Goal: Task Accomplishment & Management: Use online tool/utility

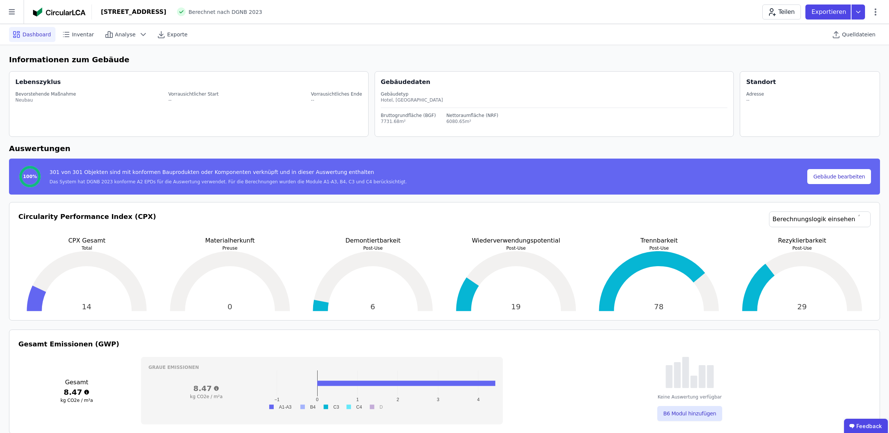
select select "*"
click at [76, 32] on span "Inventar" at bounding box center [83, 34] width 22 height 7
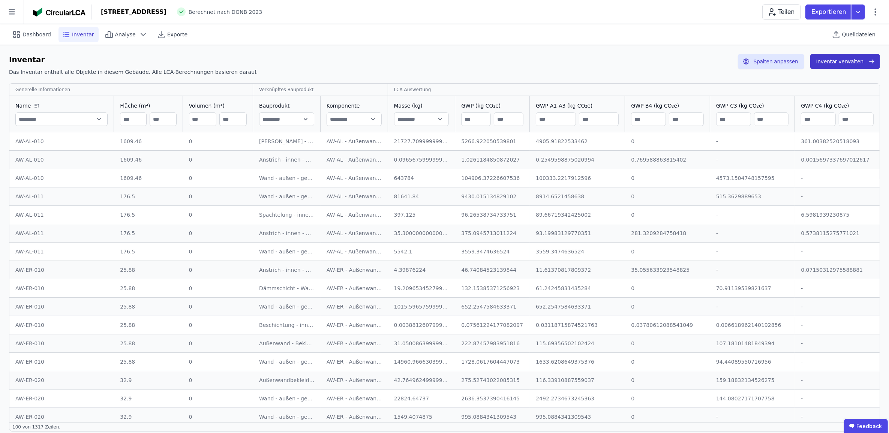
click at [855, 63] on button "Inventar verwalten" at bounding box center [845, 61] width 70 height 15
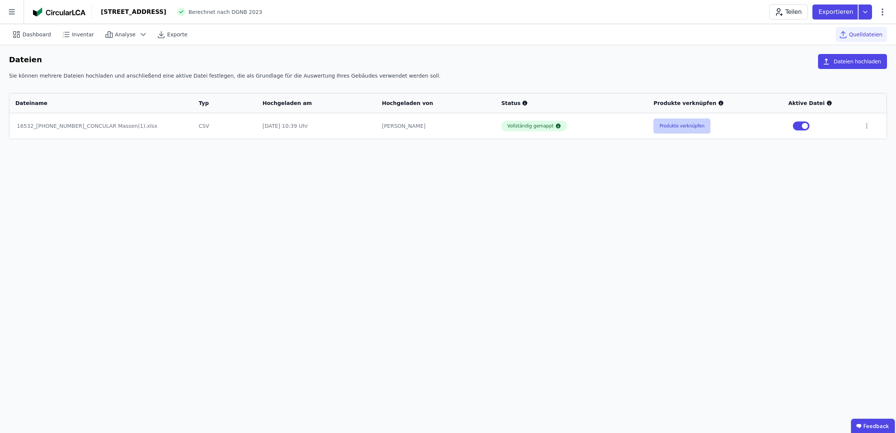
click at [674, 132] on button "Produkte verknüpfen" at bounding box center [681, 125] width 57 height 15
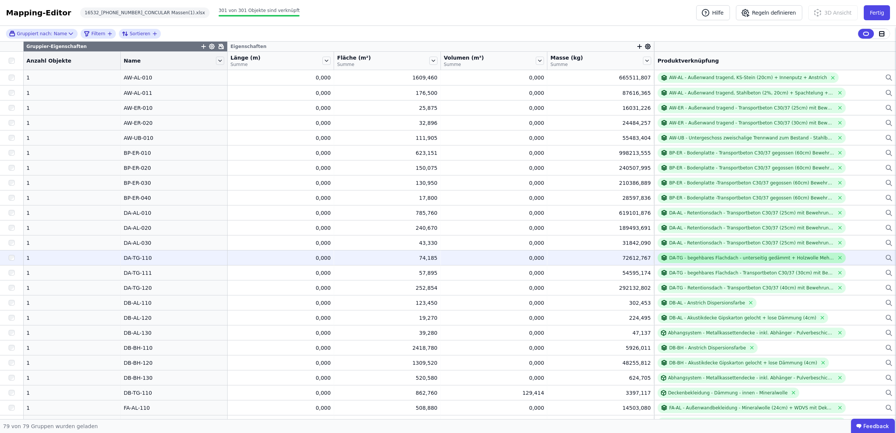
click at [661, 254] on div at bounding box center [665, 257] width 9 height 7
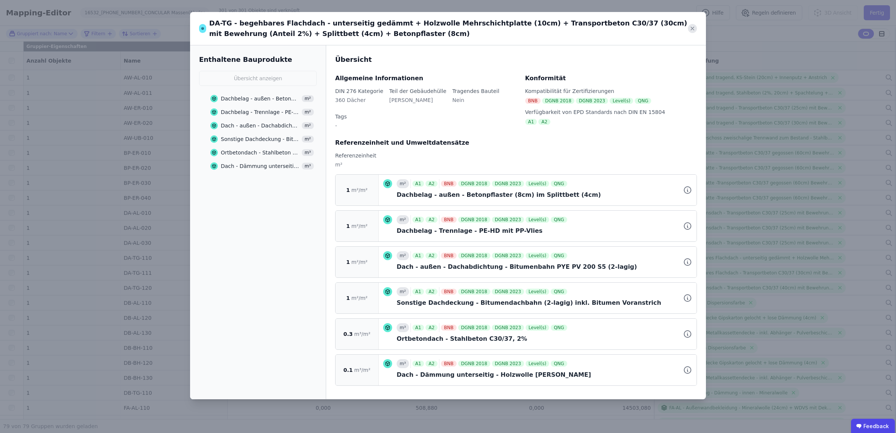
click at [692, 29] on icon at bounding box center [692, 28] width 3 height 3
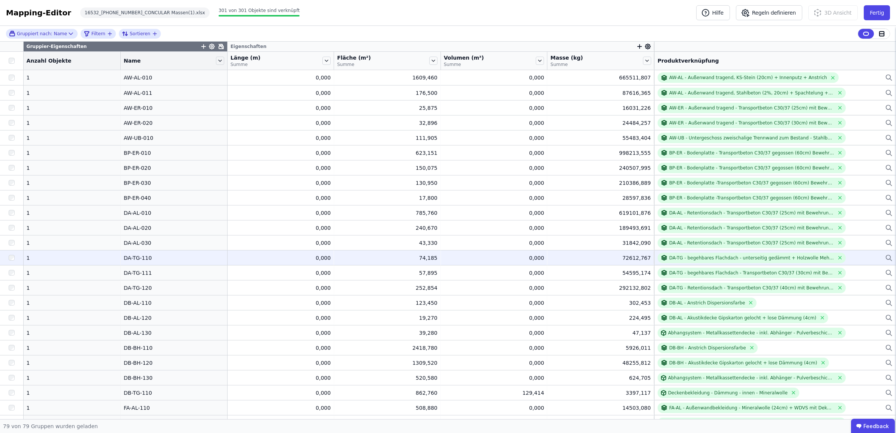
click at [846, 257] on div "DA-TG - begehbares Flachdach - unterseitig gedämmt + Holzwolle Mehrschichtplatt…" at bounding box center [775, 258] width 235 height 10
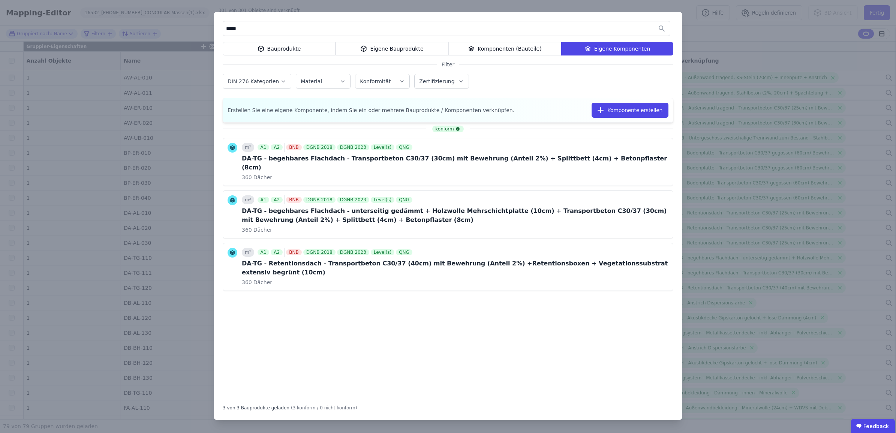
type input "*****"
click at [869, 302] on div "***** Bauprodukte Eigene Bauprodukte Komponenten (Bauteile) Eigene Komponenten …" at bounding box center [448, 216] width 896 height 433
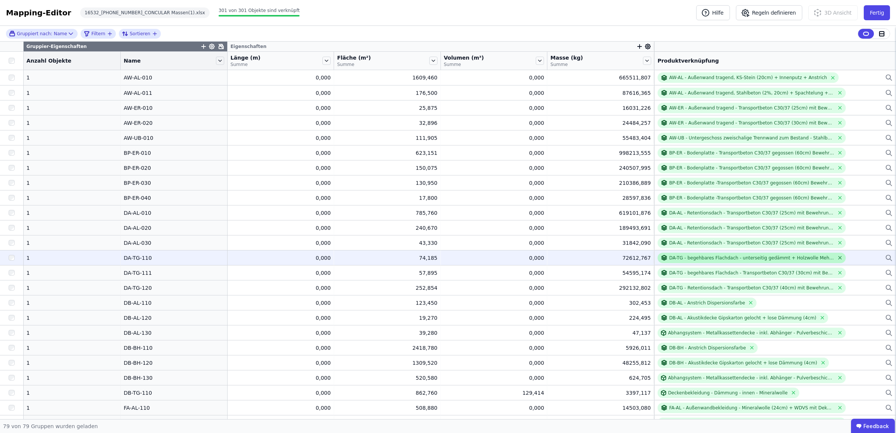
click at [838, 257] on icon at bounding box center [839, 257] width 3 height 3
click at [828, 257] on div "Verknüpfe ein Bauprodukt oder eine Komponente" at bounding box center [775, 257] width 235 height 9
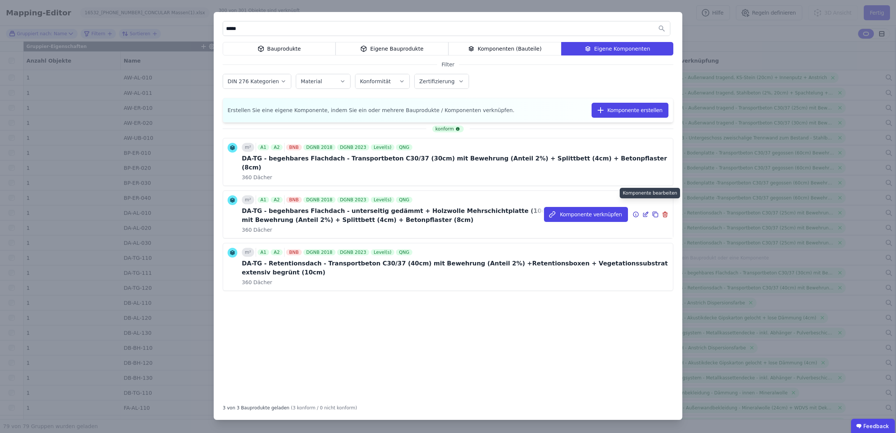
type input "*****"
click at [645, 212] on icon at bounding box center [646, 213] width 3 height 3
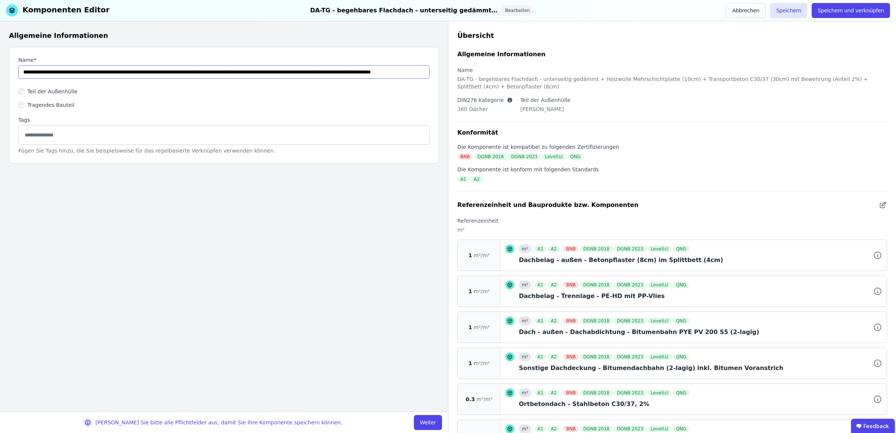
drag, startPoint x: 100, startPoint y: 71, endPoint x: 241, endPoint y: 75, distance: 141.4
click at [241, 75] on input "string" at bounding box center [223, 71] width 411 height 13
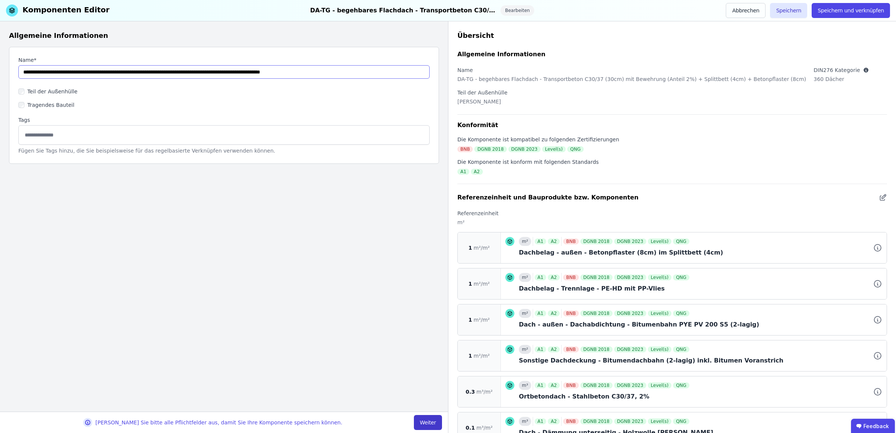
type input "**********"
click at [427, 424] on button "Weiter" at bounding box center [428, 422] width 28 height 15
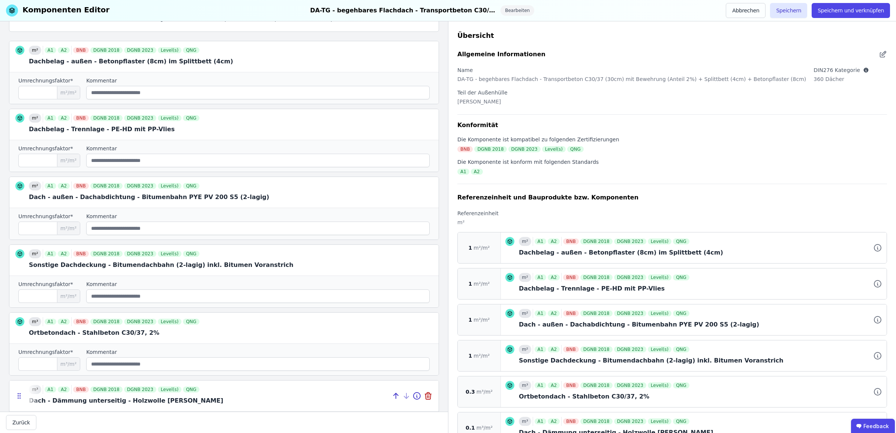
scroll to position [184, 0]
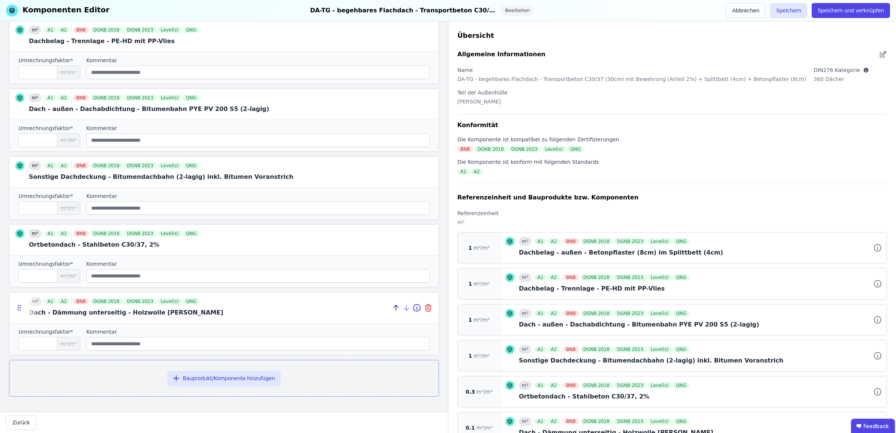
click at [424, 308] on icon at bounding box center [428, 307] width 9 height 9
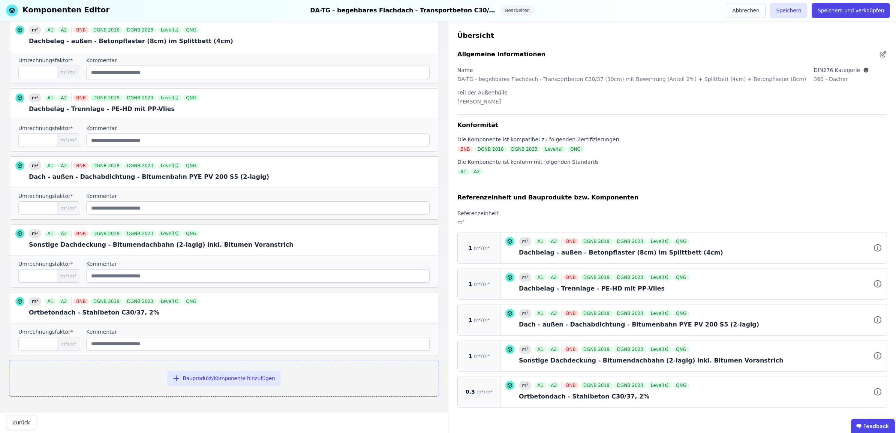
scroll to position [0, 0]
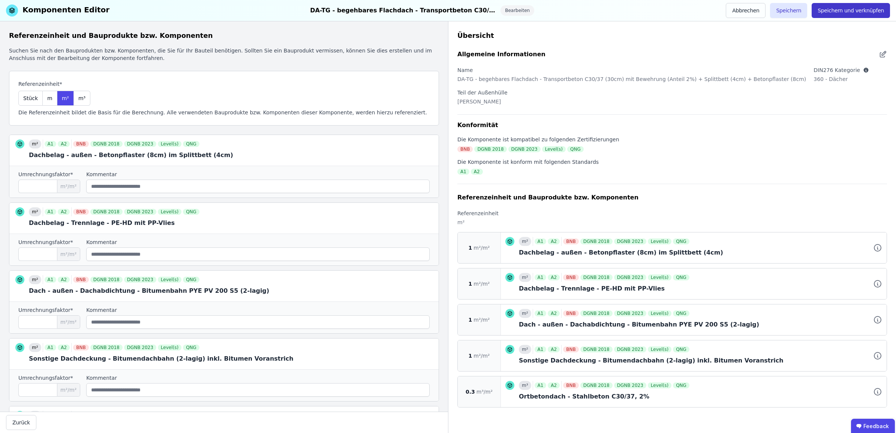
click at [830, 15] on button "Speichern und verknüpfen" at bounding box center [851, 10] width 78 height 15
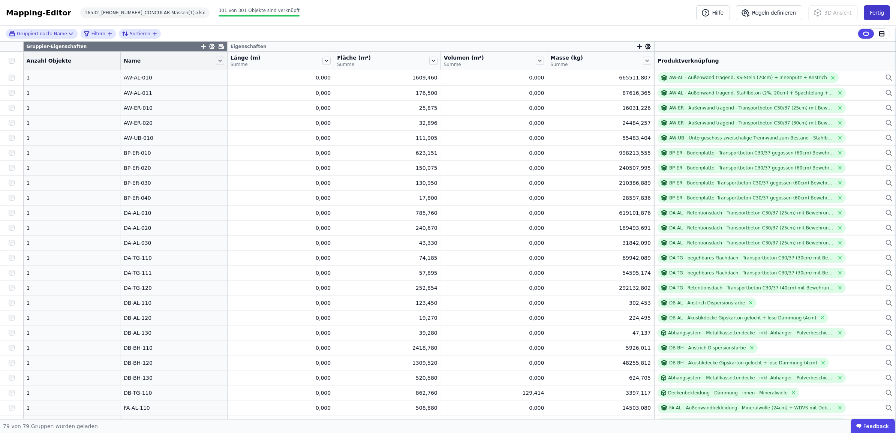
click at [877, 13] on button "Fertig" at bounding box center [877, 12] width 26 height 15
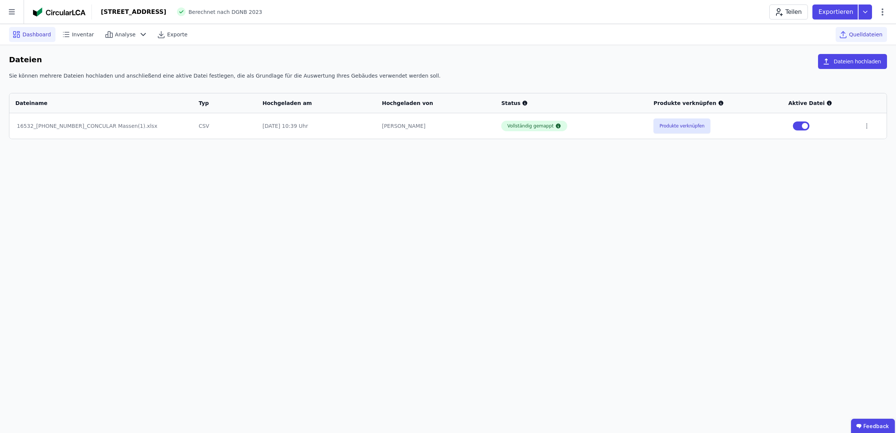
click at [34, 34] on span "Dashboard" at bounding box center [36, 34] width 28 height 7
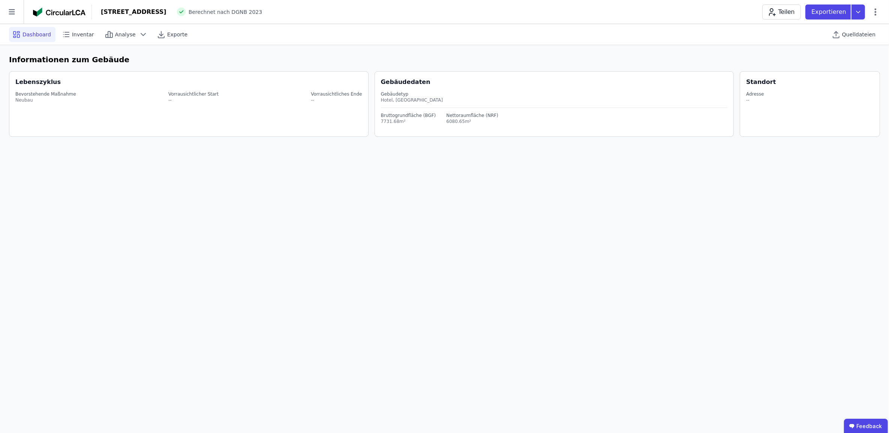
select select "*"
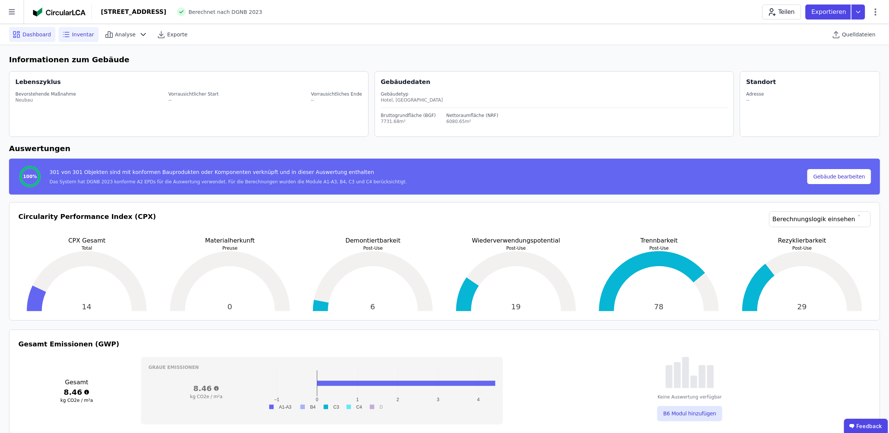
click at [88, 35] on span "Inventar" at bounding box center [83, 34] width 22 height 7
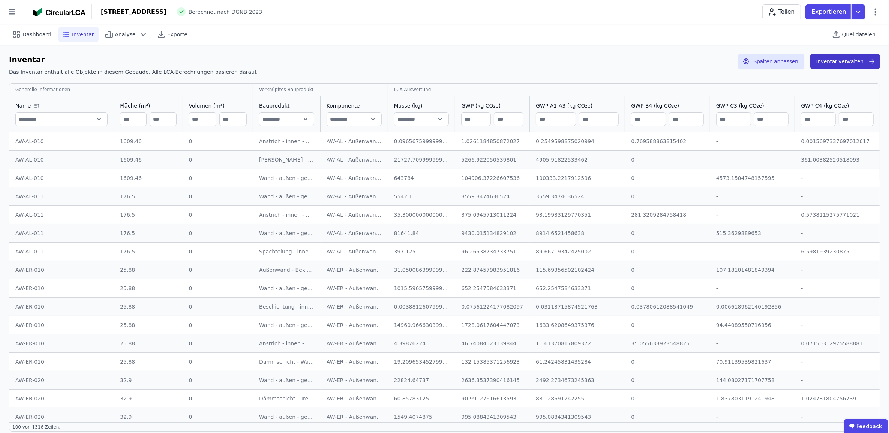
click at [838, 60] on button "Inventar verwalten" at bounding box center [845, 61] width 70 height 15
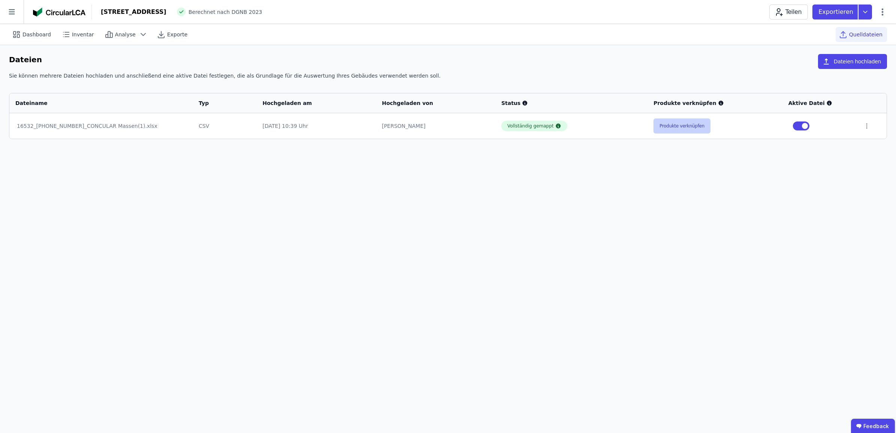
click at [694, 126] on button "Produkte verknüpfen" at bounding box center [681, 125] width 57 height 15
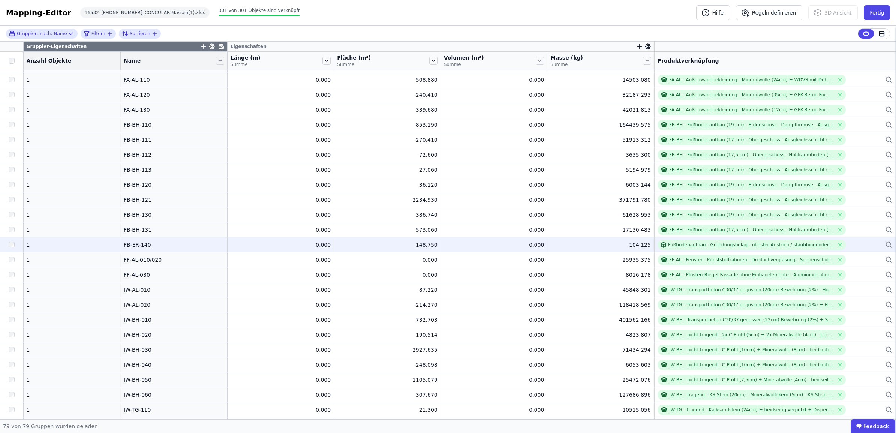
scroll to position [281, 0]
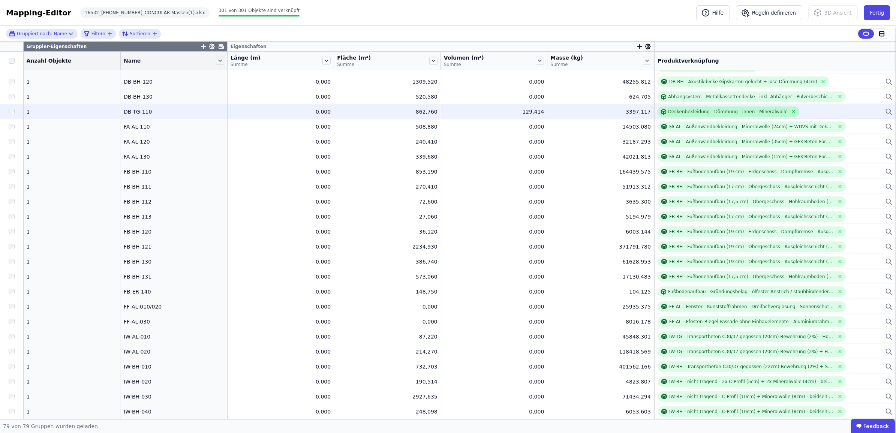
click at [700, 112] on div "Deckenbekleidung - Dämmung - innen - Mineralwolle" at bounding box center [728, 112] width 120 height 6
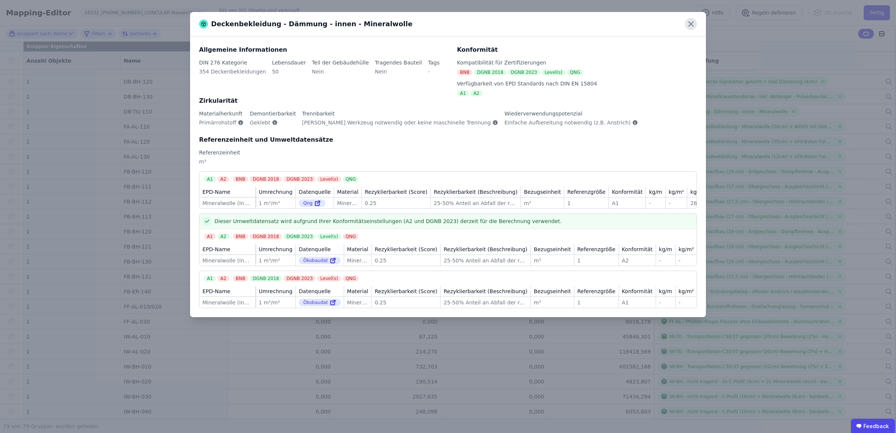
click at [693, 25] on icon at bounding box center [691, 24] width 12 height 12
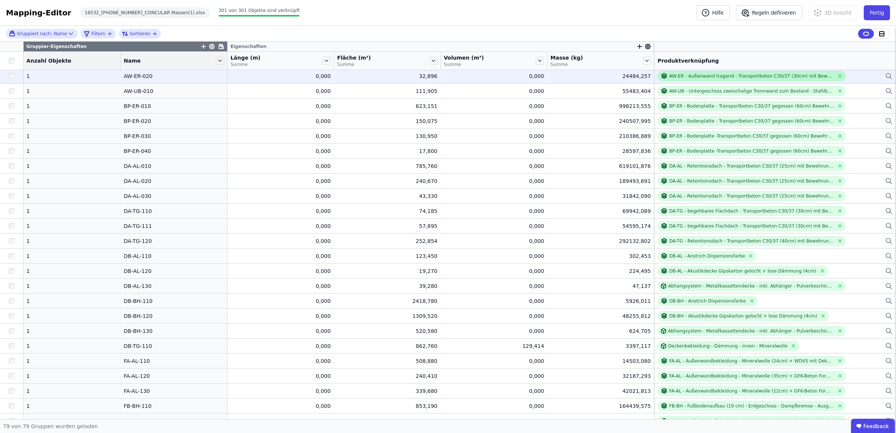
scroll to position [0, 0]
